Goal: Information Seeking & Learning: Check status

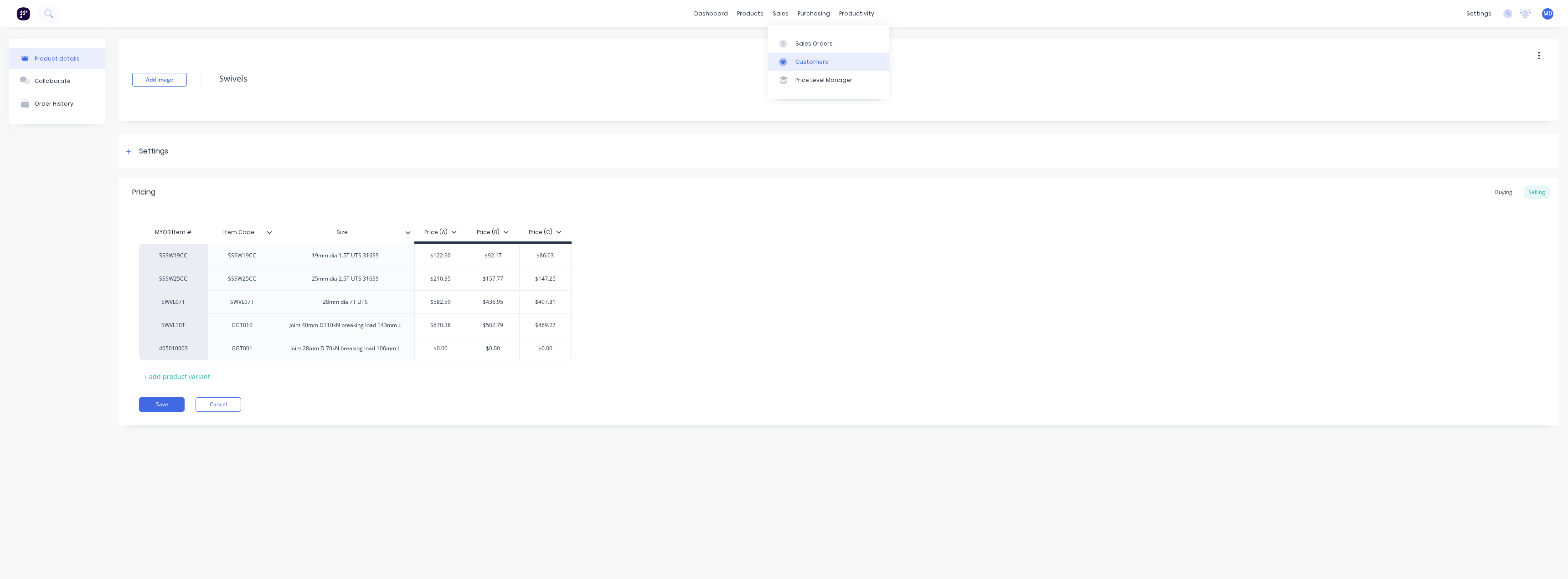
click at [817, 61] on div "Customers" at bounding box center [812, 61] width 33 height 8
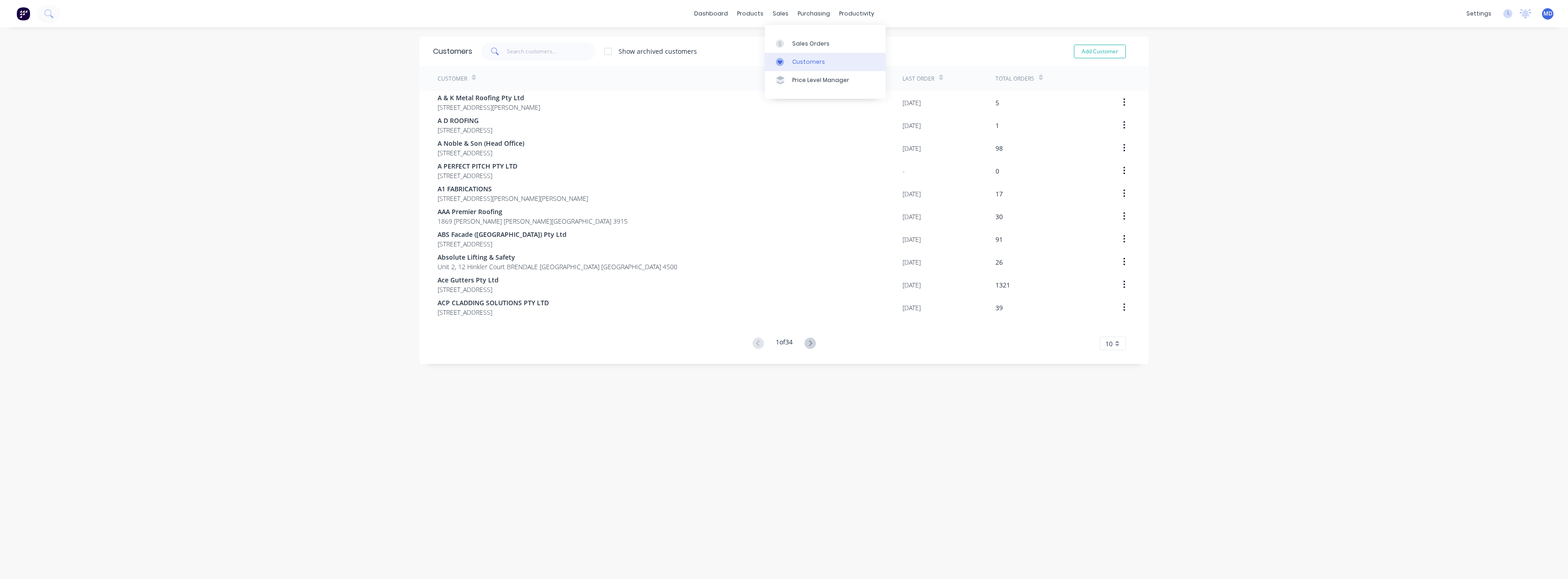
click at [808, 61] on div "Customers" at bounding box center [808, 61] width 33 height 8
click at [537, 48] on input "text" at bounding box center [551, 52] width 89 height 18
type input "let"
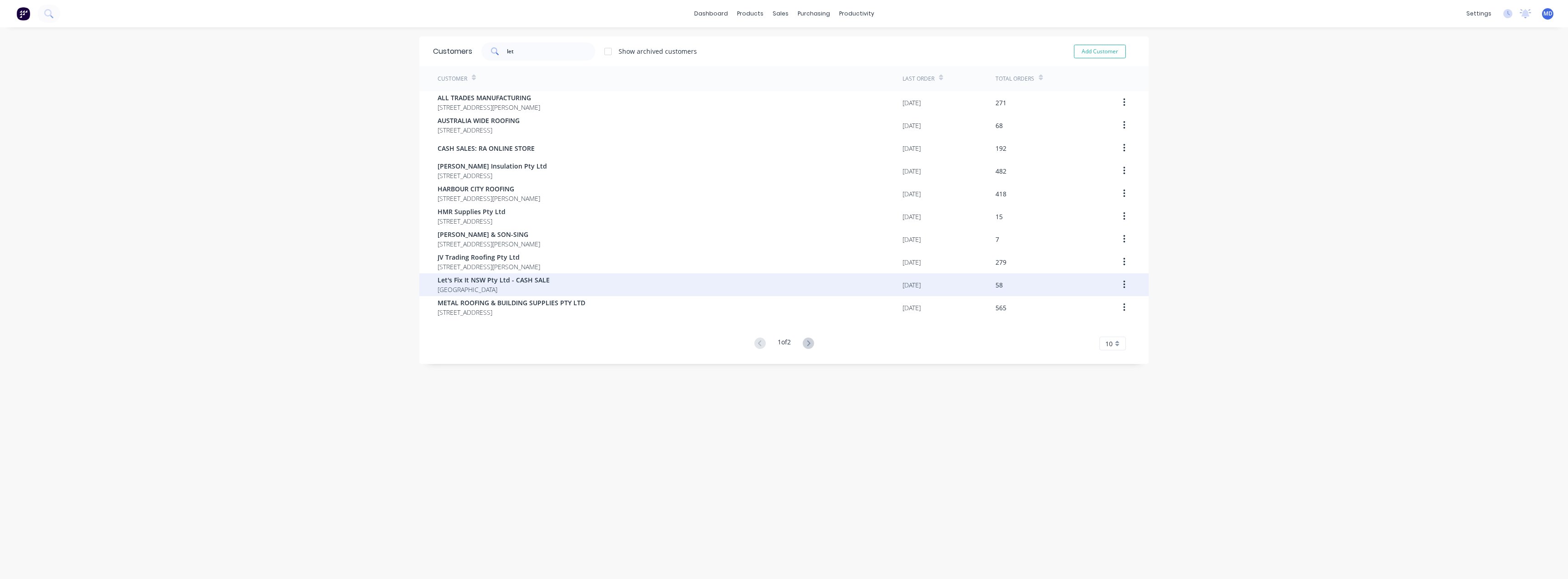
click at [499, 285] on span "[GEOGRAPHIC_DATA]" at bounding box center [494, 290] width 112 height 10
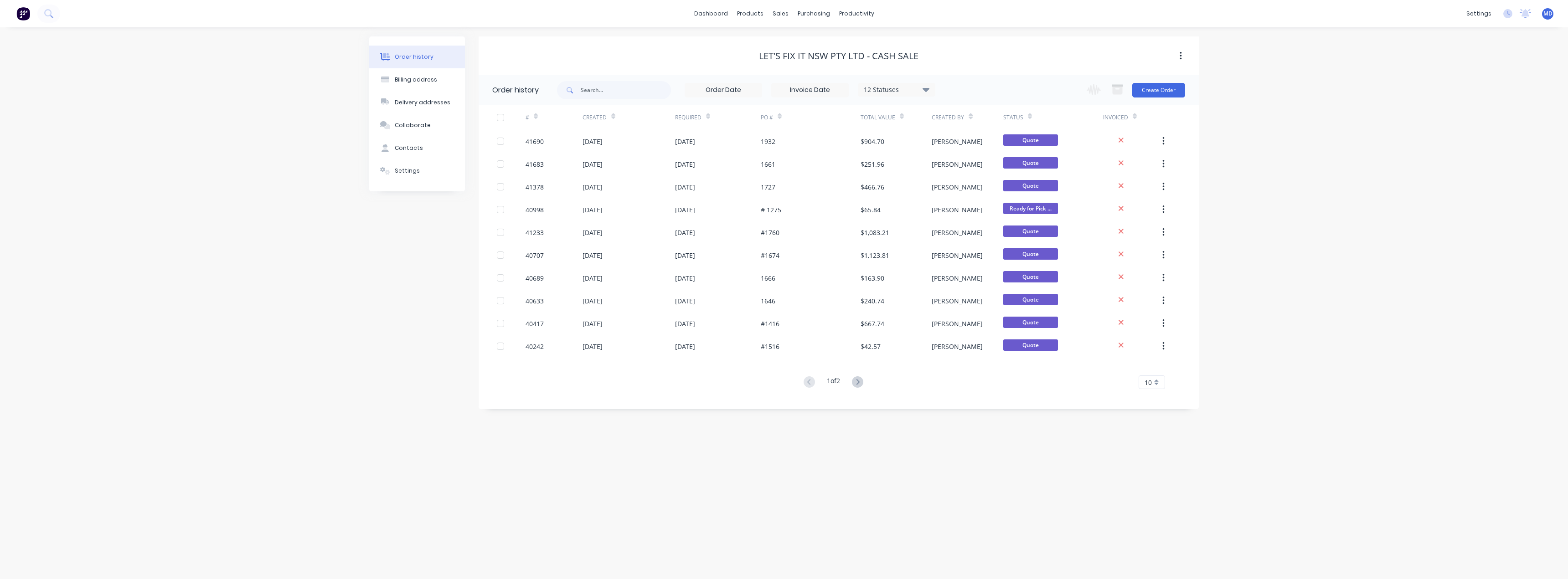
click at [1028, 111] on div at bounding box center [1030, 116] width 4 height 13
click at [856, 384] on icon at bounding box center [858, 382] width 12 height 12
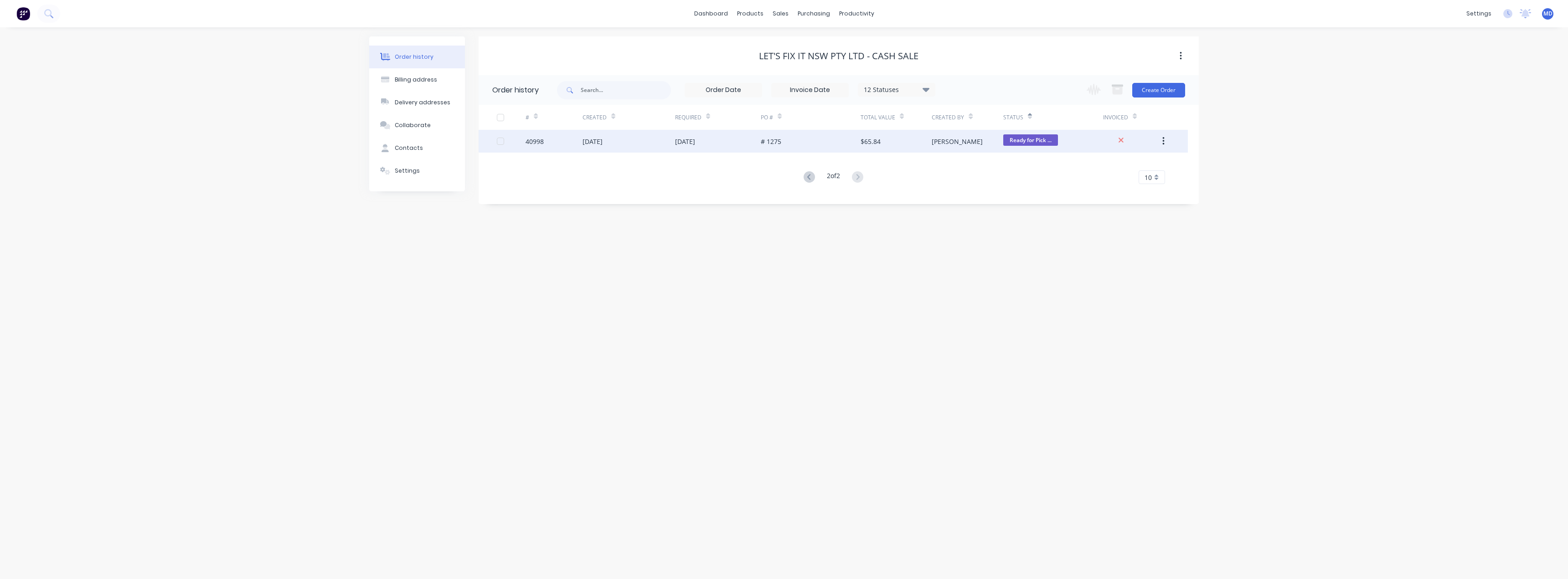
click at [813, 139] on div "# 1275" at bounding box center [811, 140] width 100 height 23
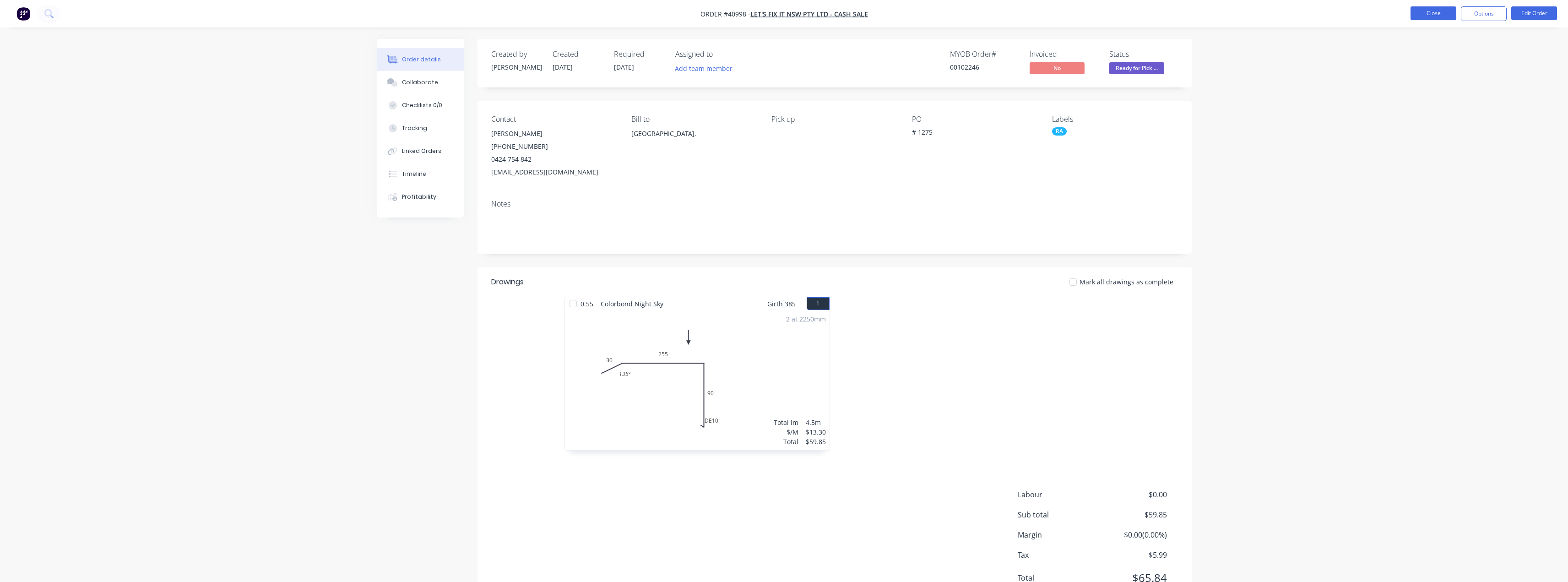
click at [1439, 12] on button "Close" at bounding box center [1433, 13] width 46 height 13
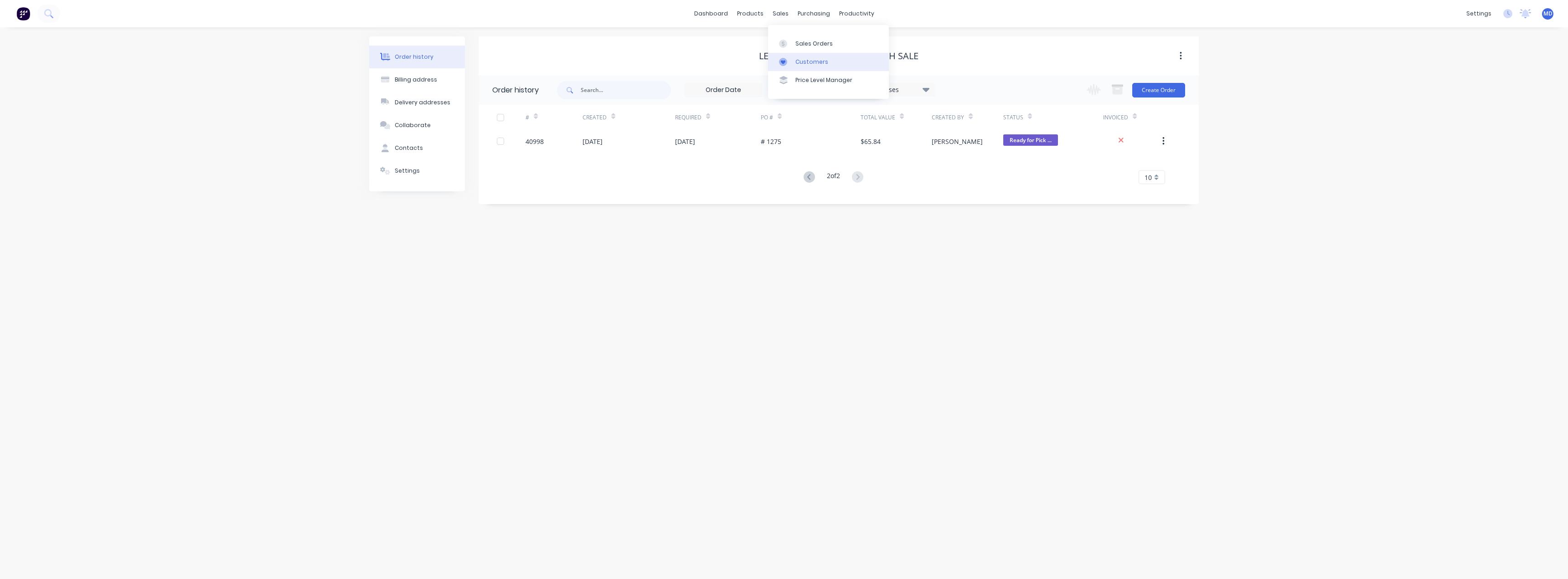
click at [812, 60] on div "Customers" at bounding box center [812, 61] width 33 height 8
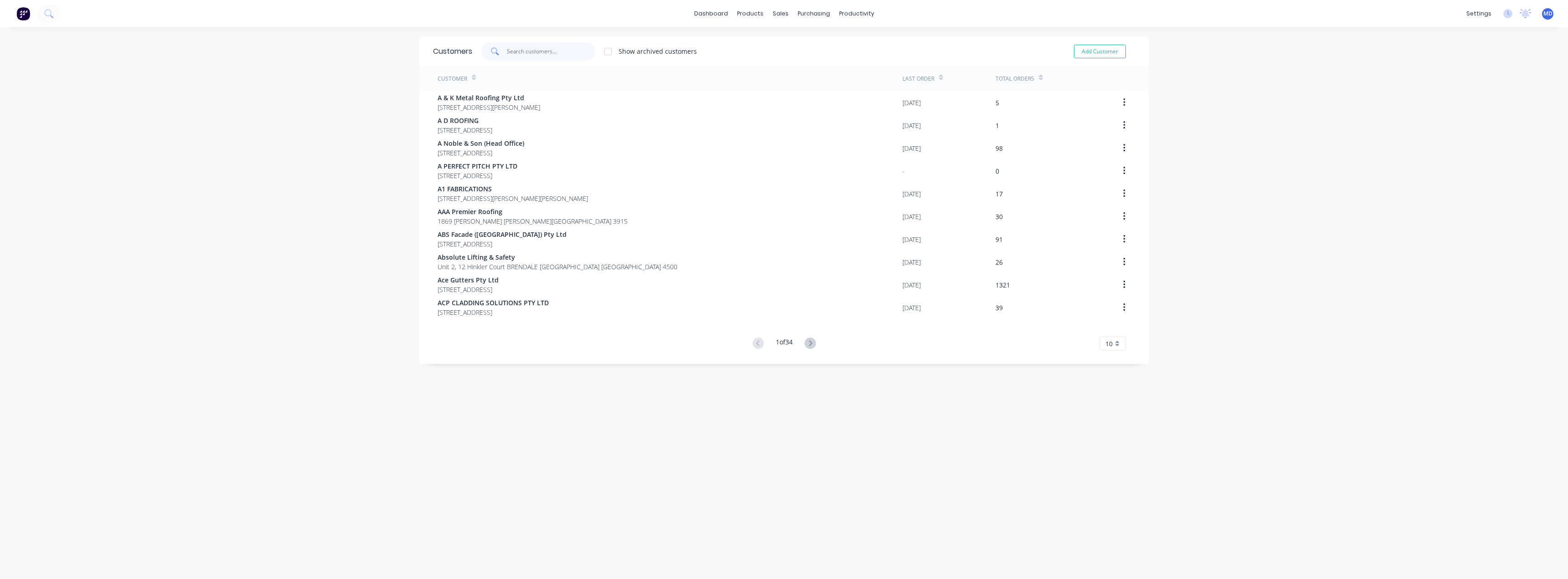
drag, startPoint x: 567, startPoint y: 44, endPoint x: 530, endPoint y: 52, distance: 37.9
click at [547, 47] on input "text" at bounding box center [551, 52] width 89 height 18
type input "cash"
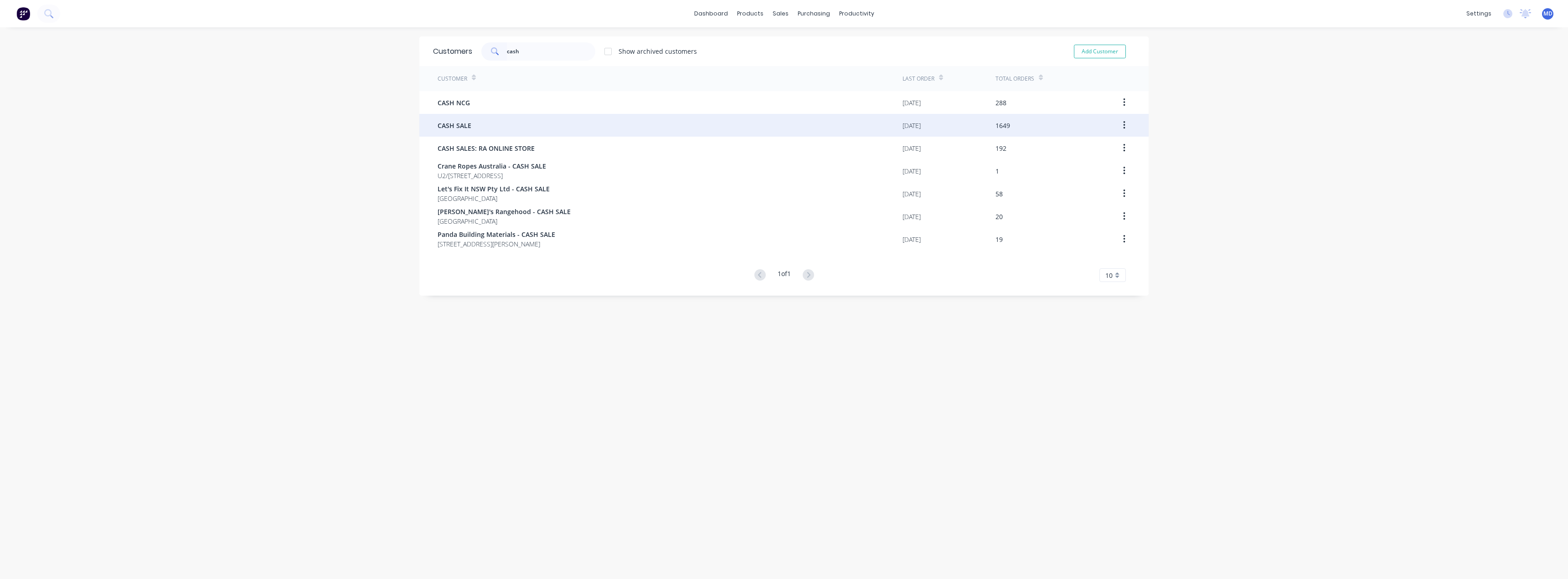
click at [460, 122] on span "CASH SALE" at bounding box center [454, 125] width 33 height 10
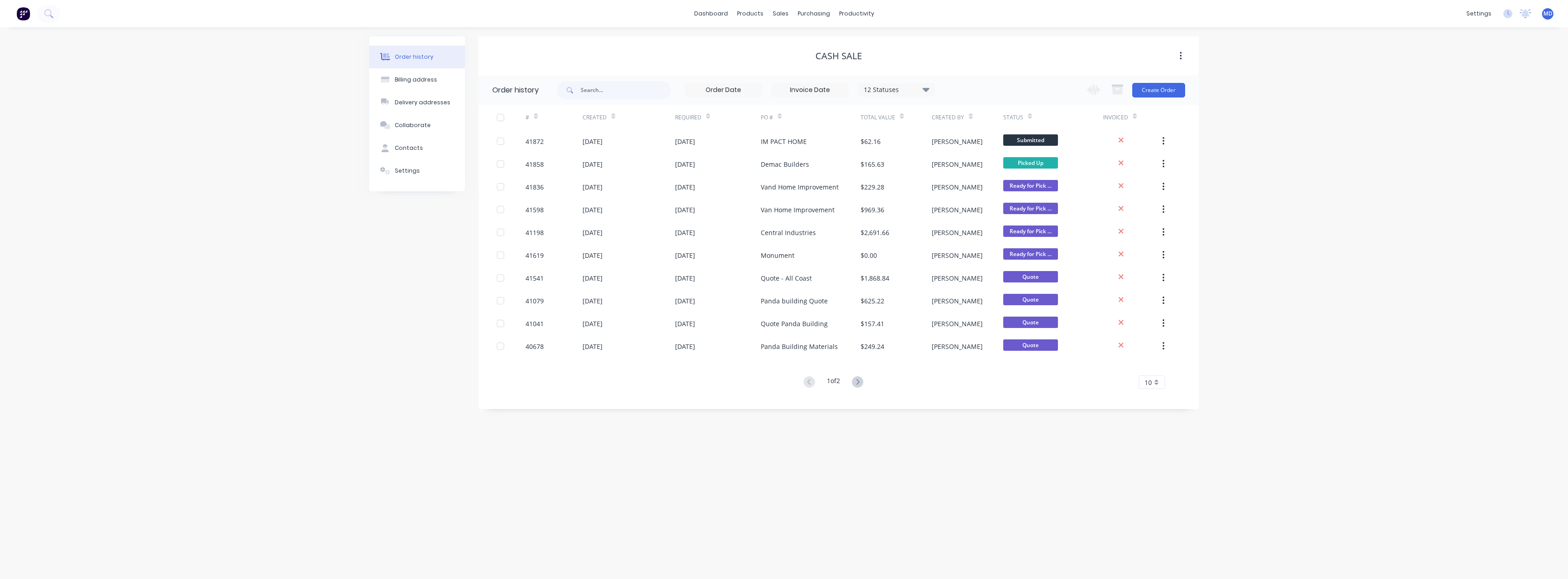
click at [1033, 114] on div "Status" at bounding box center [1053, 117] width 100 height 25
click at [1032, 119] on div "Status" at bounding box center [1053, 117] width 100 height 25
click at [783, 121] on div "PO #" at bounding box center [811, 117] width 100 height 25
click at [783, 117] on div "PO #" at bounding box center [811, 117] width 100 height 25
click at [858, 377] on icon at bounding box center [858, 382] width 12 height 12
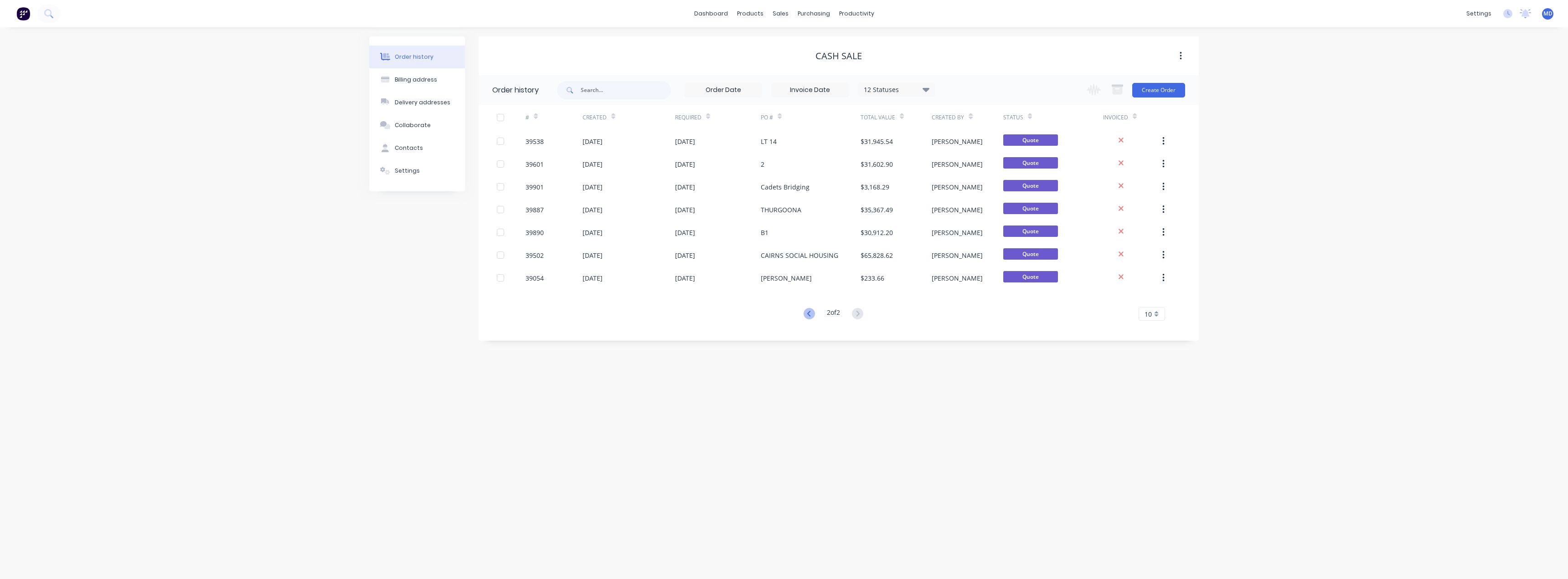
click at [810, 312] on icon at bounding box center [809, 313] width 12 height 12
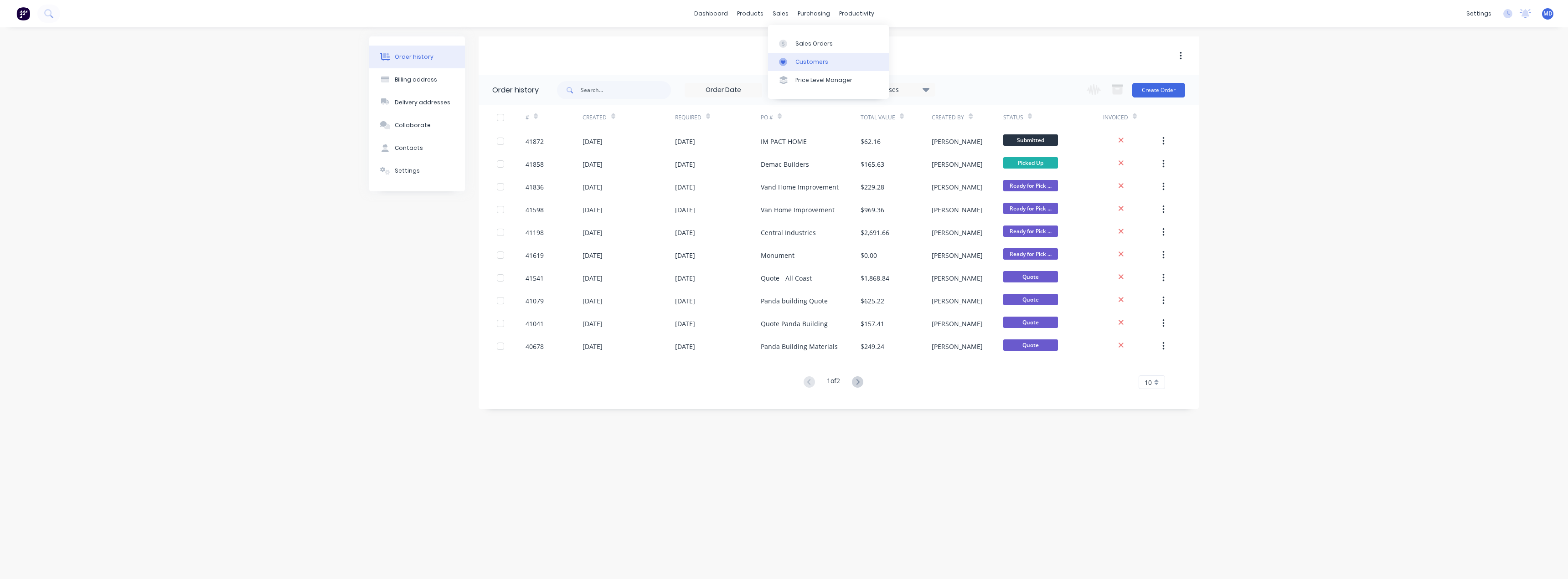
click at [817, 62] on div "Customers" at bounding box center [812, 61] width 33 height 8
